Goal: Task Accomplishment & Management: Use online tool/utility

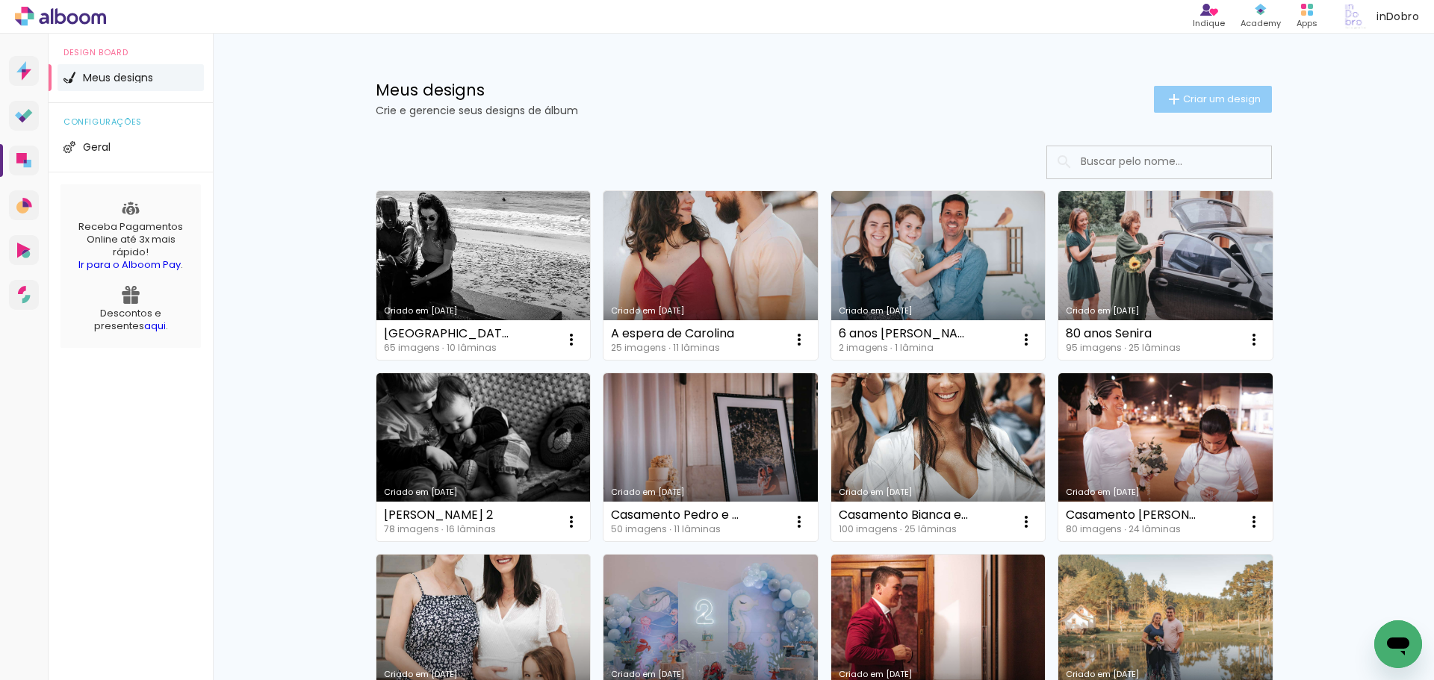
click at [1223, 87] on paper-button "Criar um design" at bounding box center [1213, 99] width 118 height 27
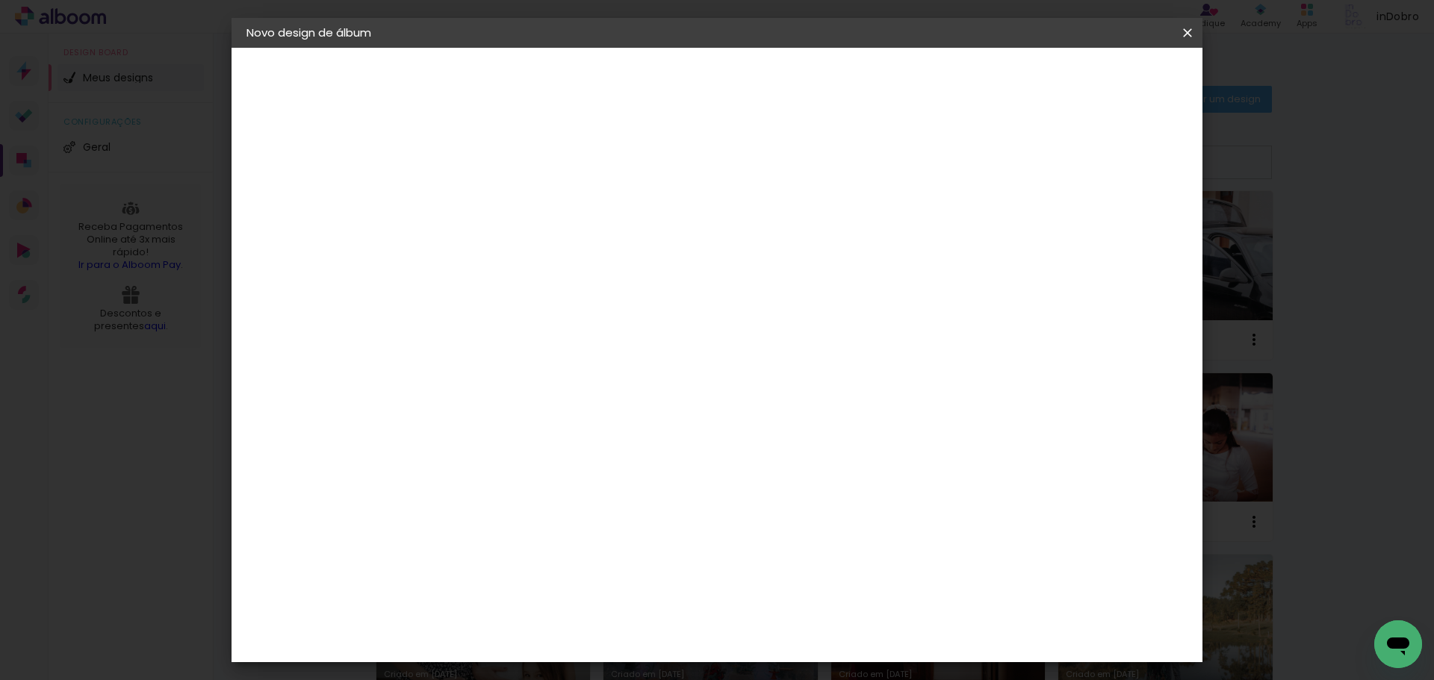
click at [491, 189] on input at bounding box center [491, 200] width 0 height 23
type input "15 anos Sofia"
type paper-input "15 anos Sofia"
click at [0, 0] on slot "Avançar" at bounding box center [0, 0] width 0 height 0
click at [553, 276] on input at bounding box center [528, 284] width 151 height 19
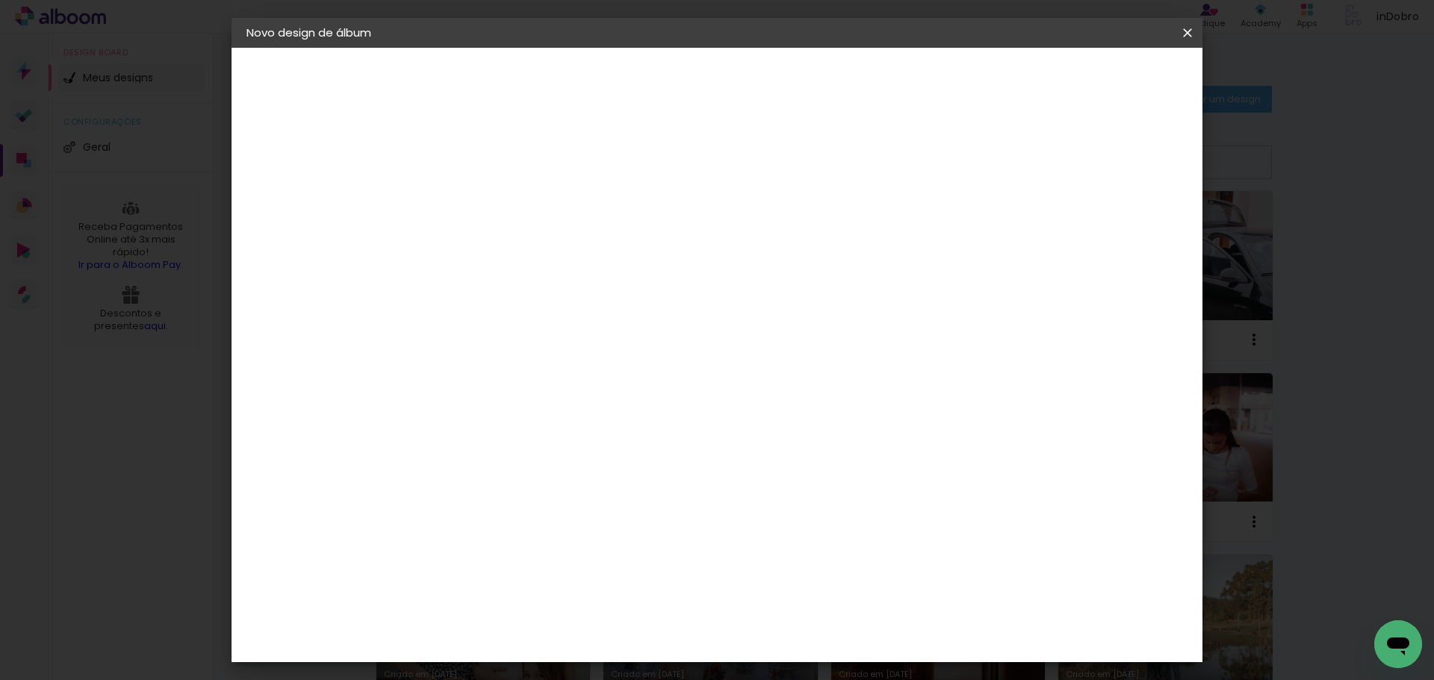
type input "go"
type paper-input "go"
click at [518, 334] on div "Go image" at bounding box center [499, 341] width 37 height 24
click at [753, 73] on header "Fornecedor Escolha um fornecedor ou avance com o tamanho livre. Voltar Avançar" at bounding box center [589, 98] width 327 height 101
click at [730, 78] on paper-button "Avançar" at bounding box center [693, 78] width 73 height 25
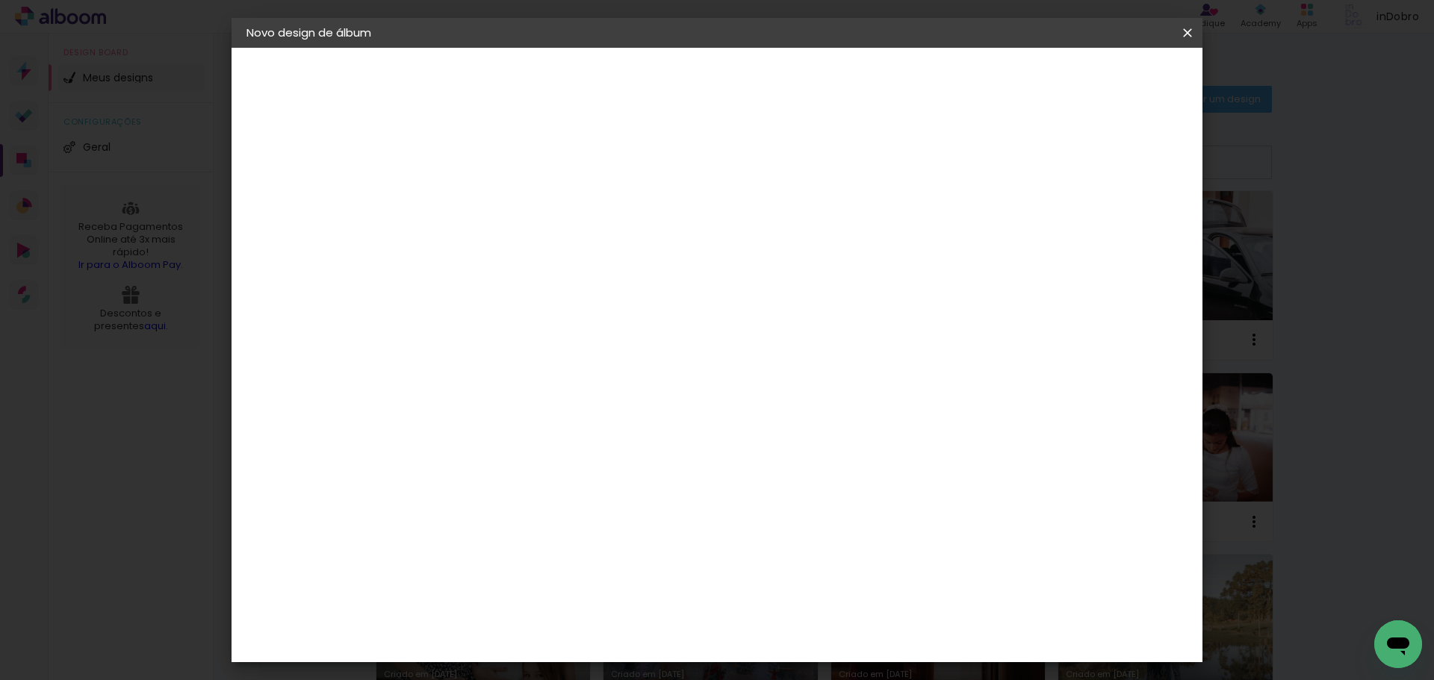
click at [549, 249] on input "text" at bounding box center [520, 260] width 58 height 23
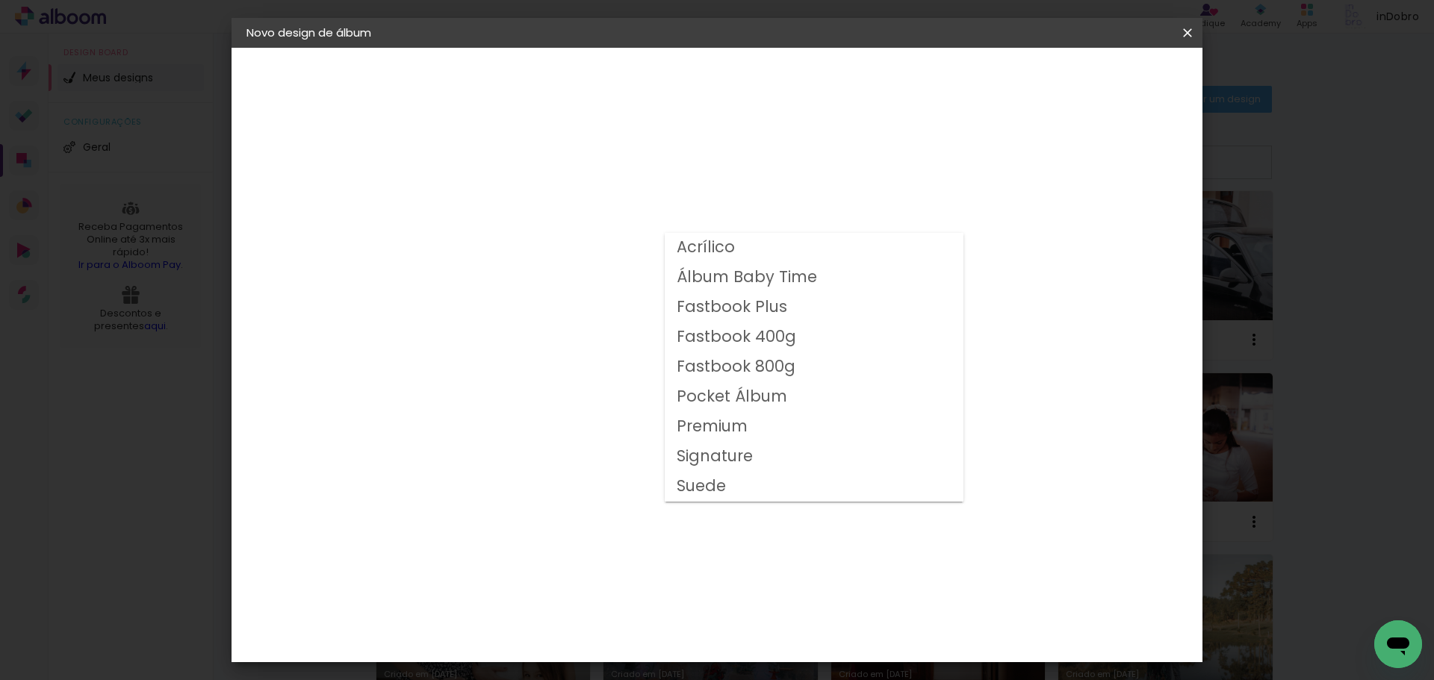
click at [0, 0] on slot "Fastbook 800g" at bounding box center [0, 0] width 0 height 0
type input "Fastbook 800g"
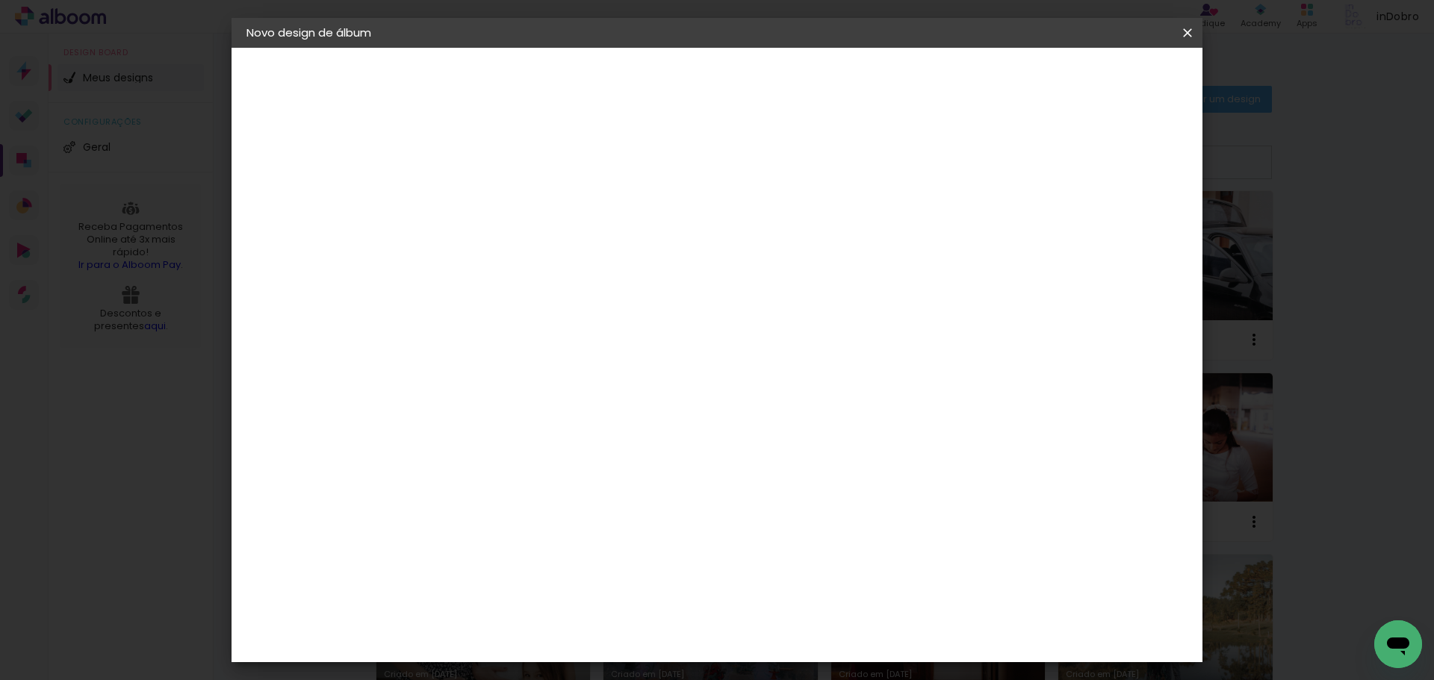
click at [592, 474] on span "30 × 25" at bounding box center [556, 494] width 69 height 40
click at [0, 0] on slot "Avançar" at bounding box center [0, 0] width 0 height 0
click at [1094, 77] on span "Iniciar design" at bounding box center [1060, 79] width 68 height 10
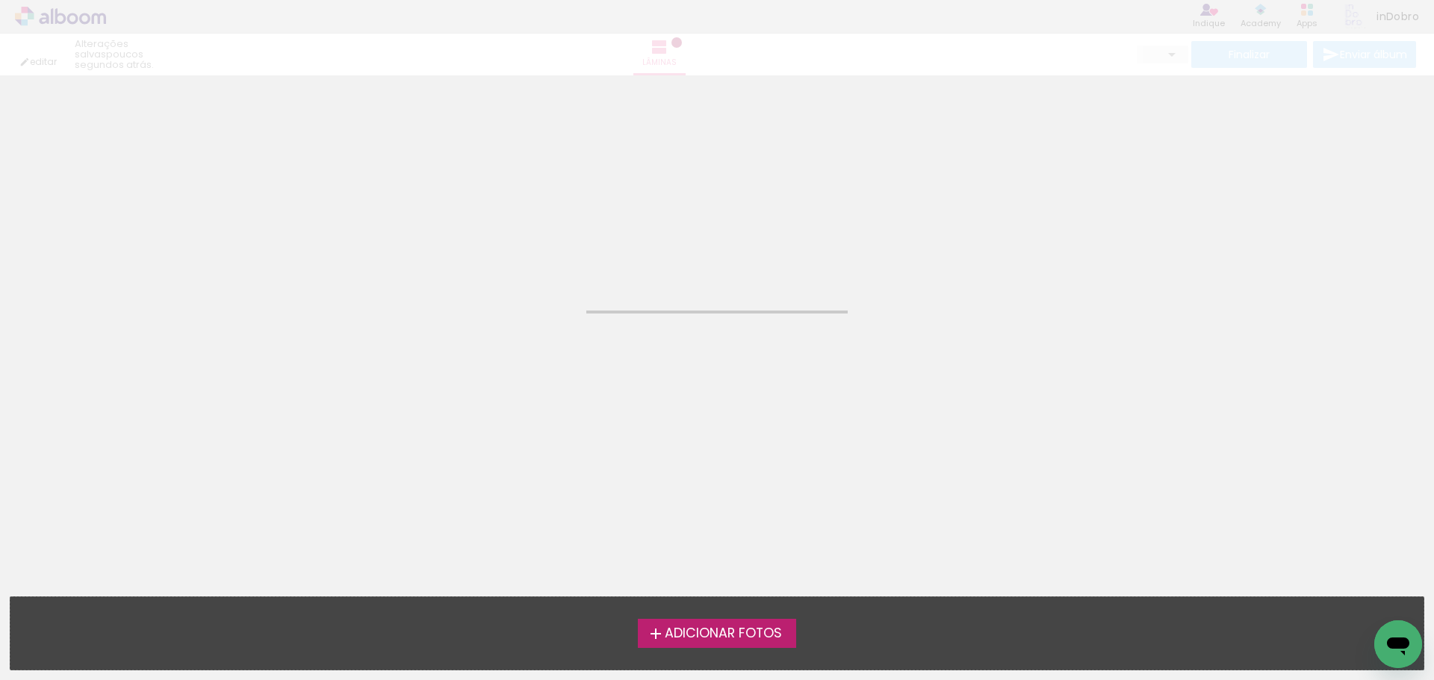
click at [735, 636] on span "Adicionar Fotos" at bounding box center [723, 633] width 117 height 13
click at [0, 0] on input "file" at bounding box center [0, 0] width 0 height 0
